Goal: Find specific page/section: Find specific page/section

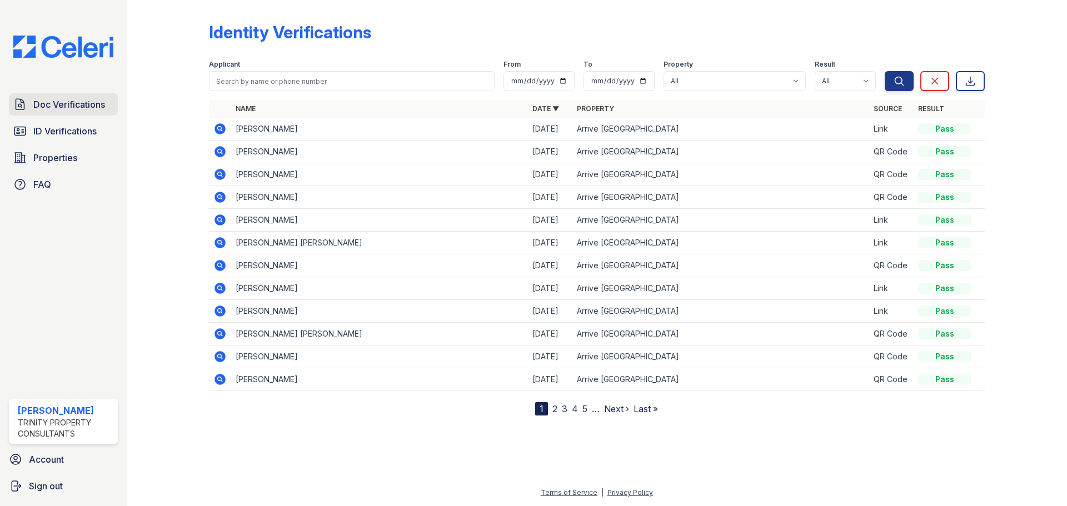
click at [85, 108] on span "Doc Verifications" at bounding box center [69, 104] width 72 height 13
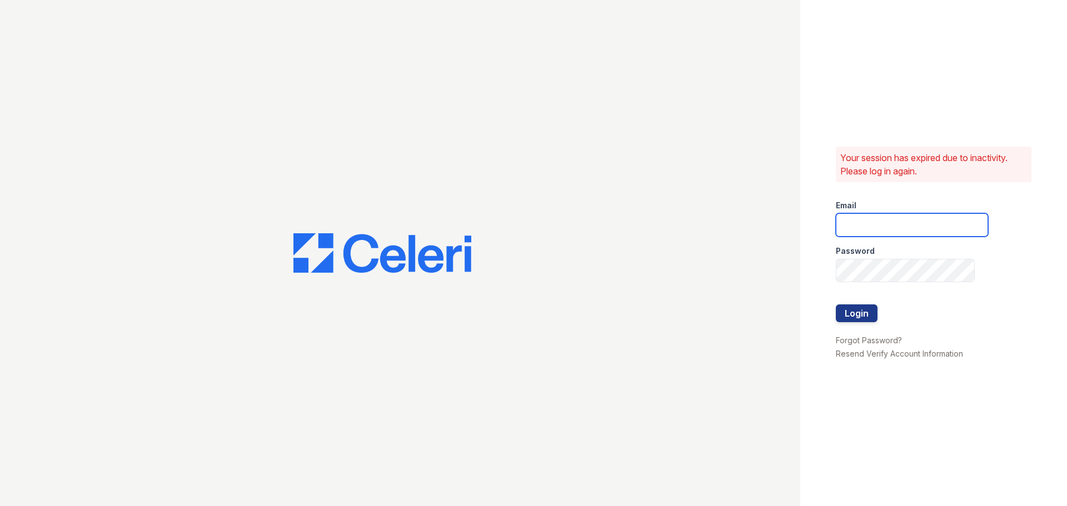
type input "mgarber@trinity-pm.com"
click at [850, 320] on button "Login" at bounding box center [857, 314] width 42 height 18
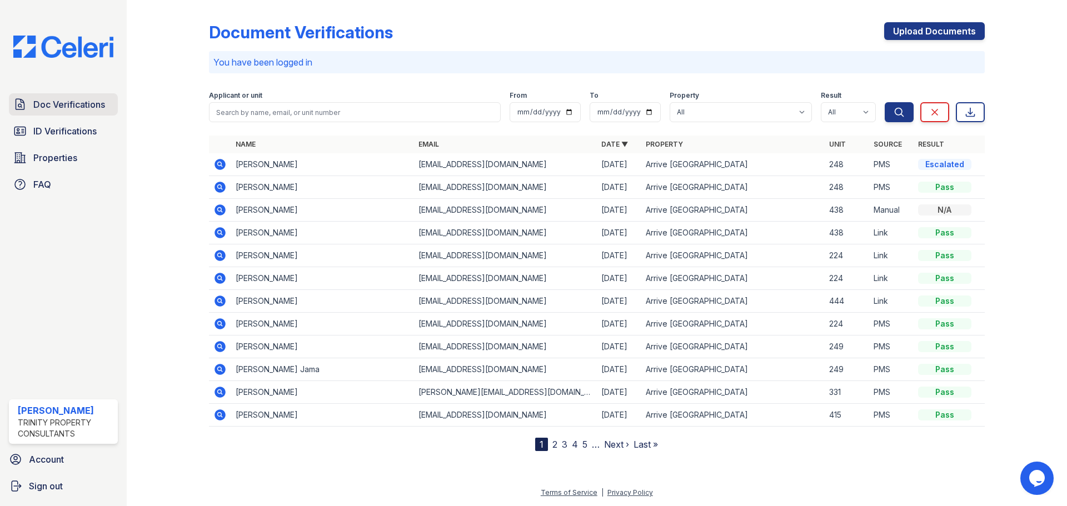
click at [77, 101] on span "Doc Verifications" at bounding box center [69, 104] width 72 height 13
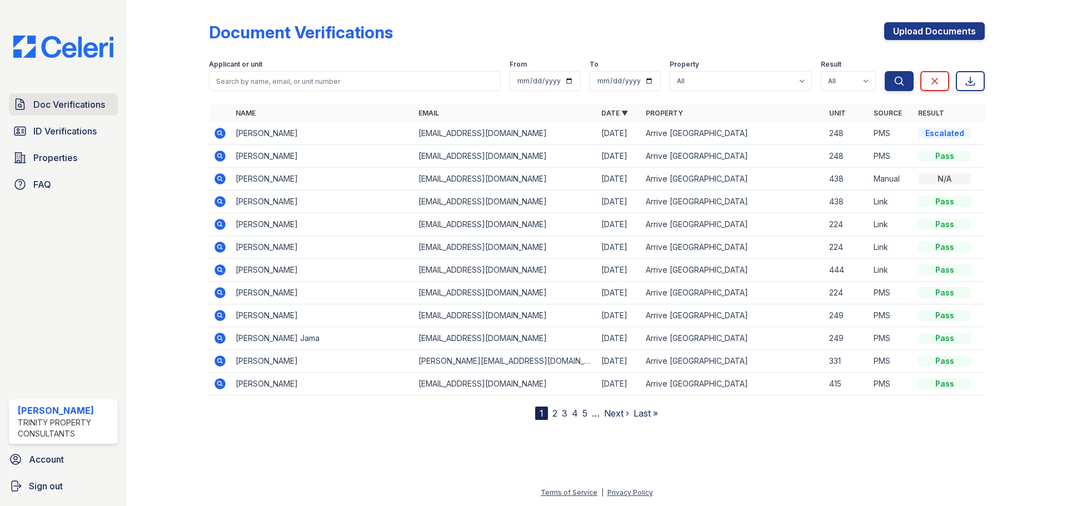
click at [77, 103] on span "Doc Verifications" at bounding box center [69, 104] width 72 height 13
click at [77, 131] on span "ID Verifications" at bounding box center [64, 131] width 63 height 13
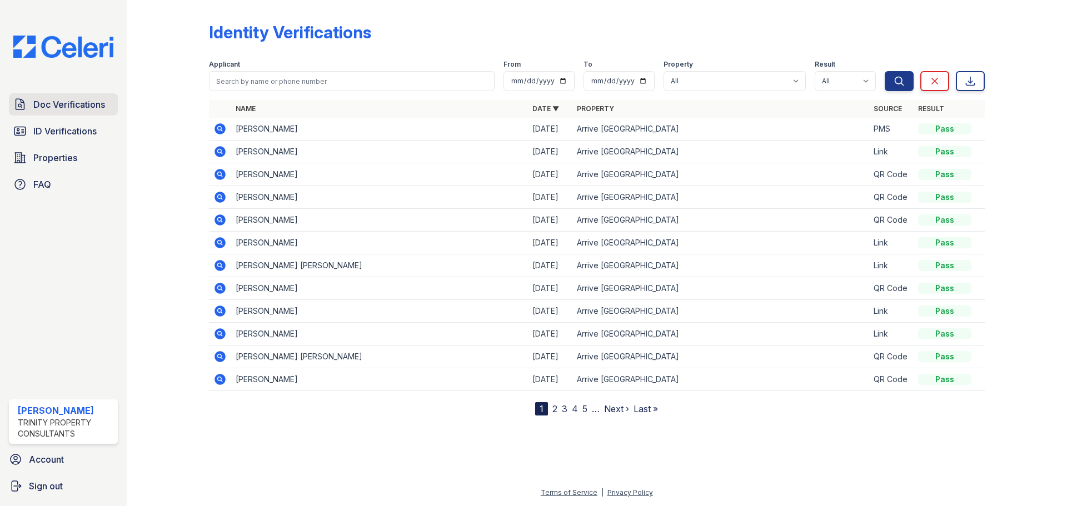
click at [77, 106] on span "Doc Verifications" at bounding box center [69, 104] width 72 height 13
